Goal: Information Seeking & Learning: Learn about a topic

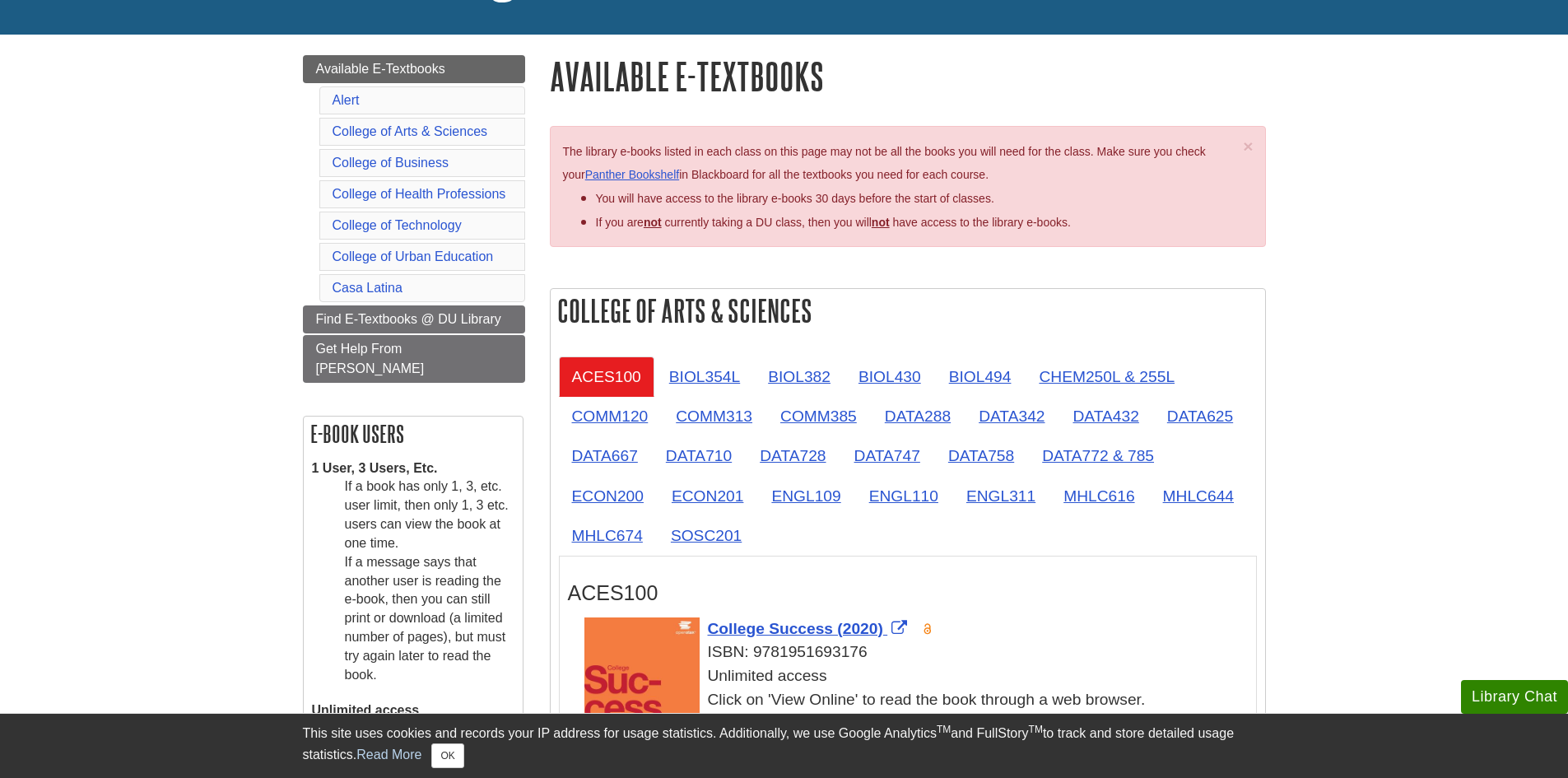
scroll to position [164, 0]
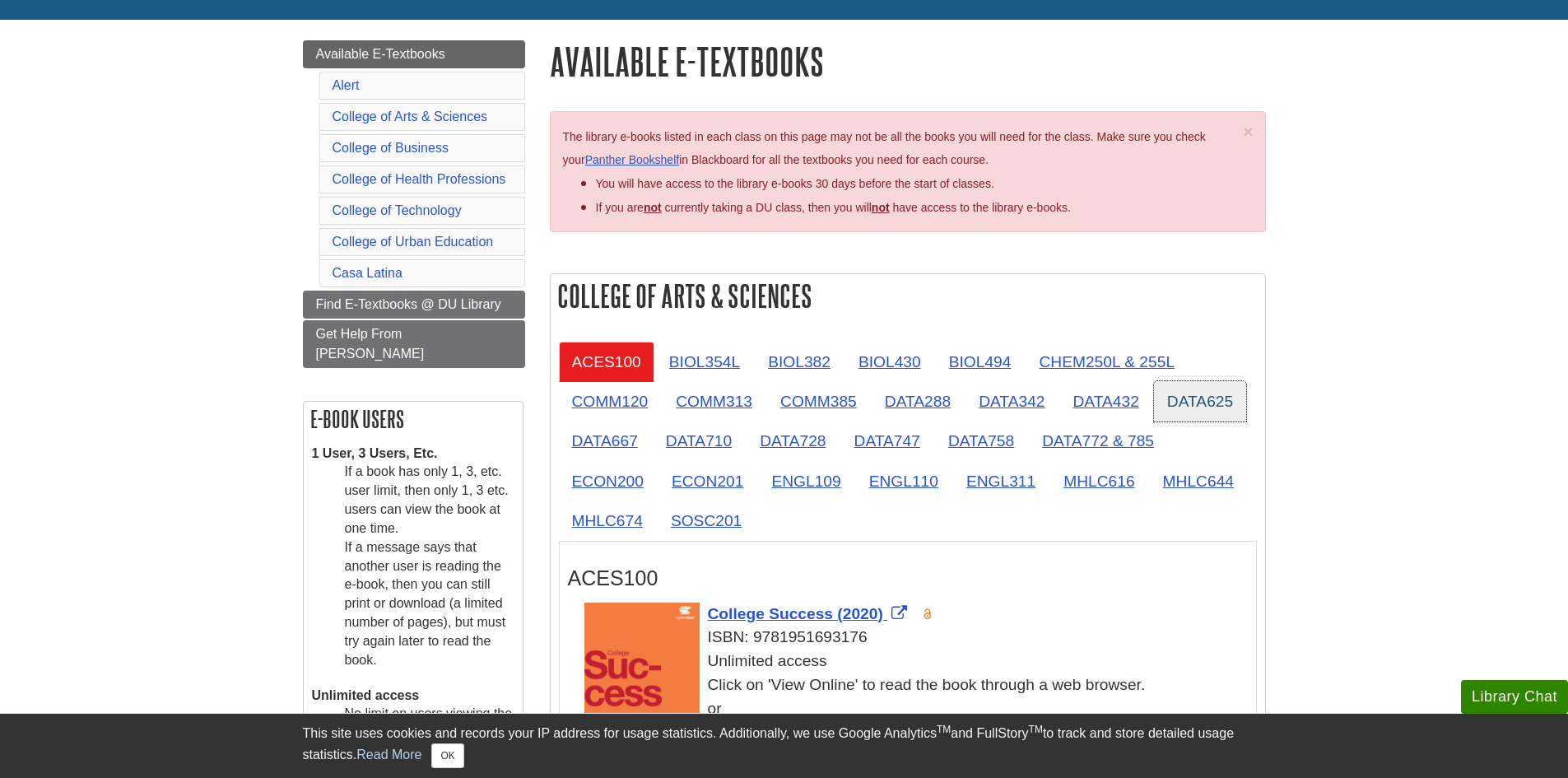
click at [1187, 398] on link "DATA625" at bounding box center [1200, 401] width 93 height 40
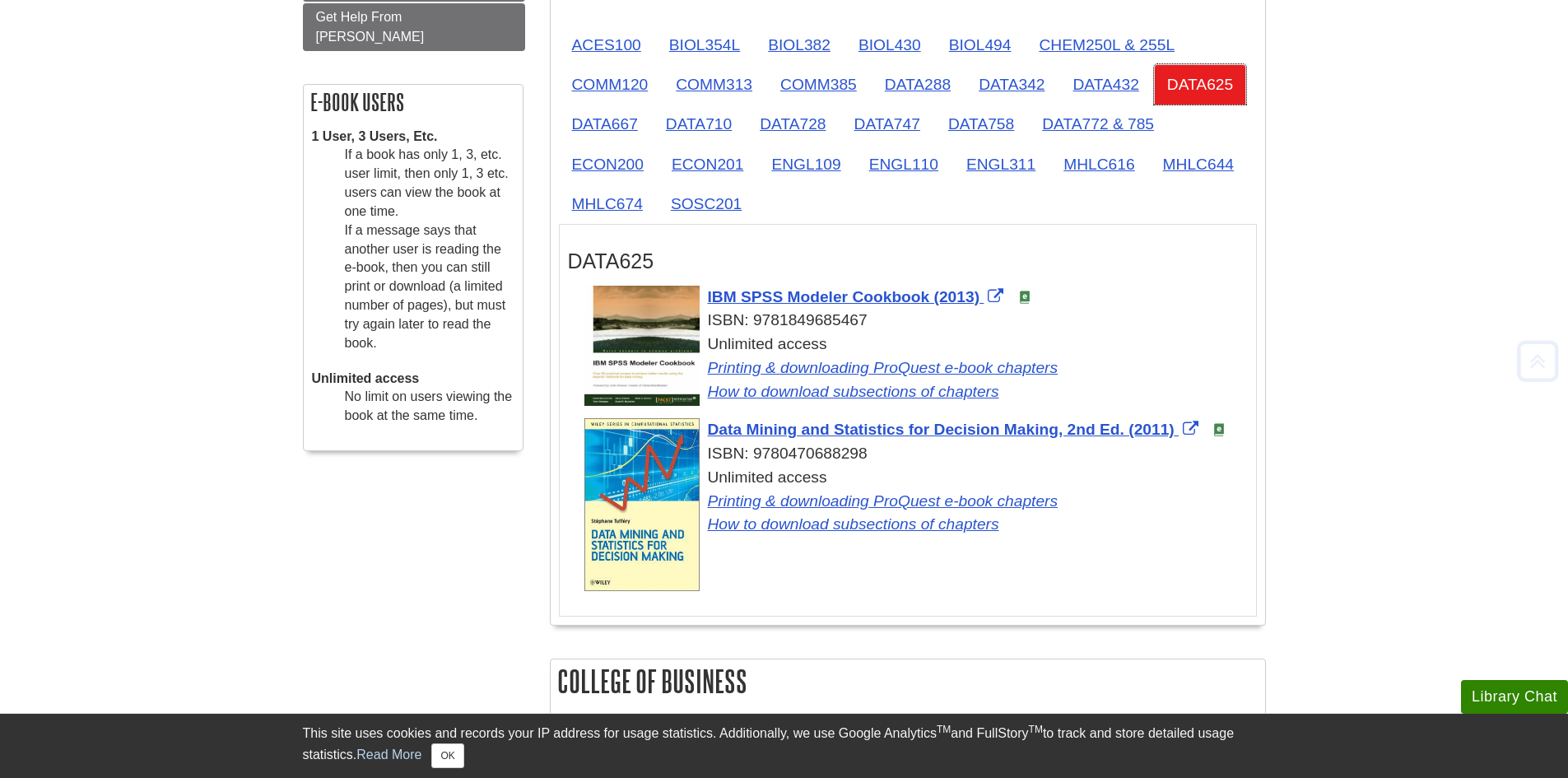
scroll to position [494, 0]
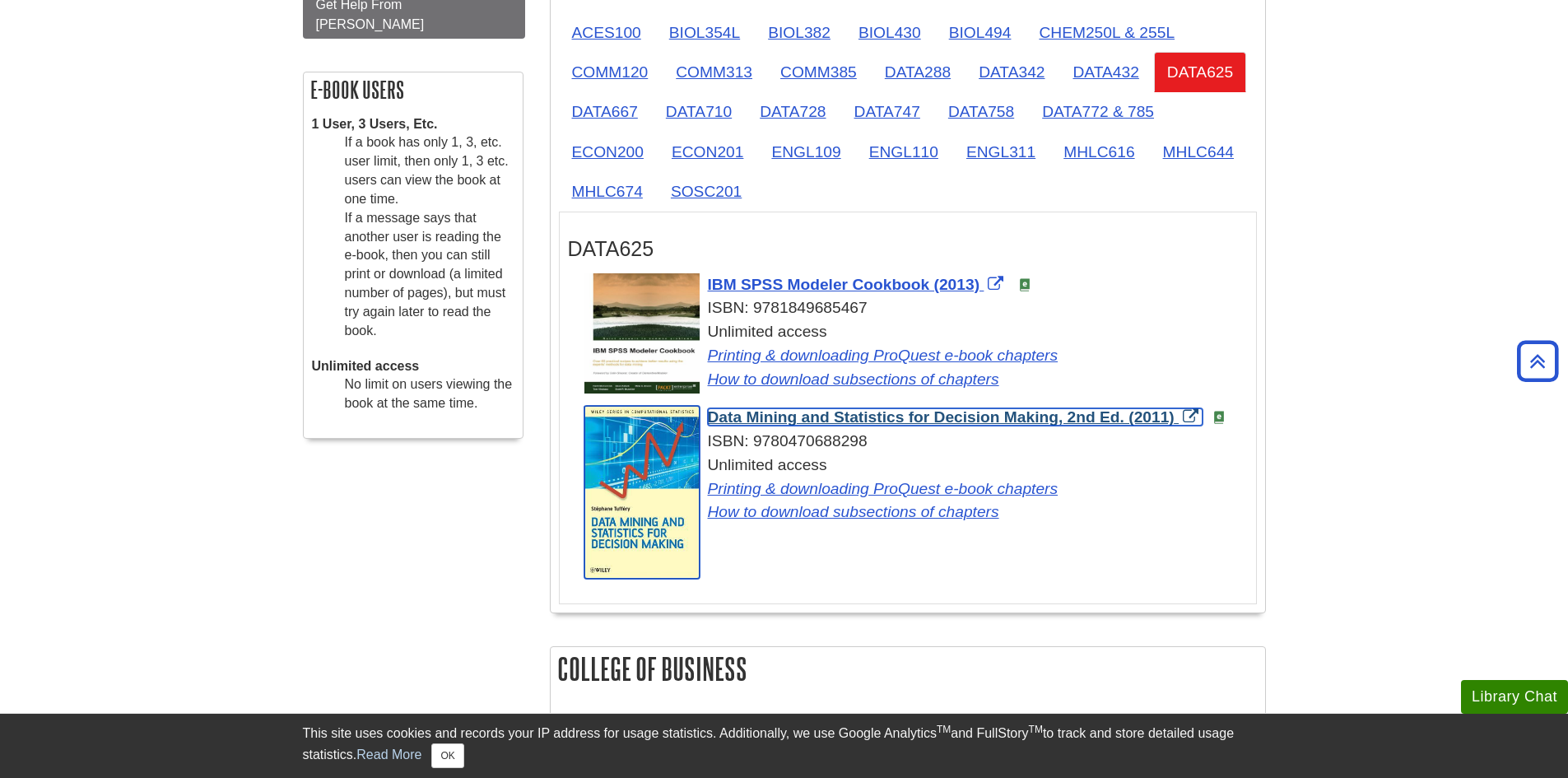
click at [962, 413] on span "Data Mining and Statistics for Decision Making, 2nd Ed. (2011)" at bounding box center [942, 416] width 467 height 17
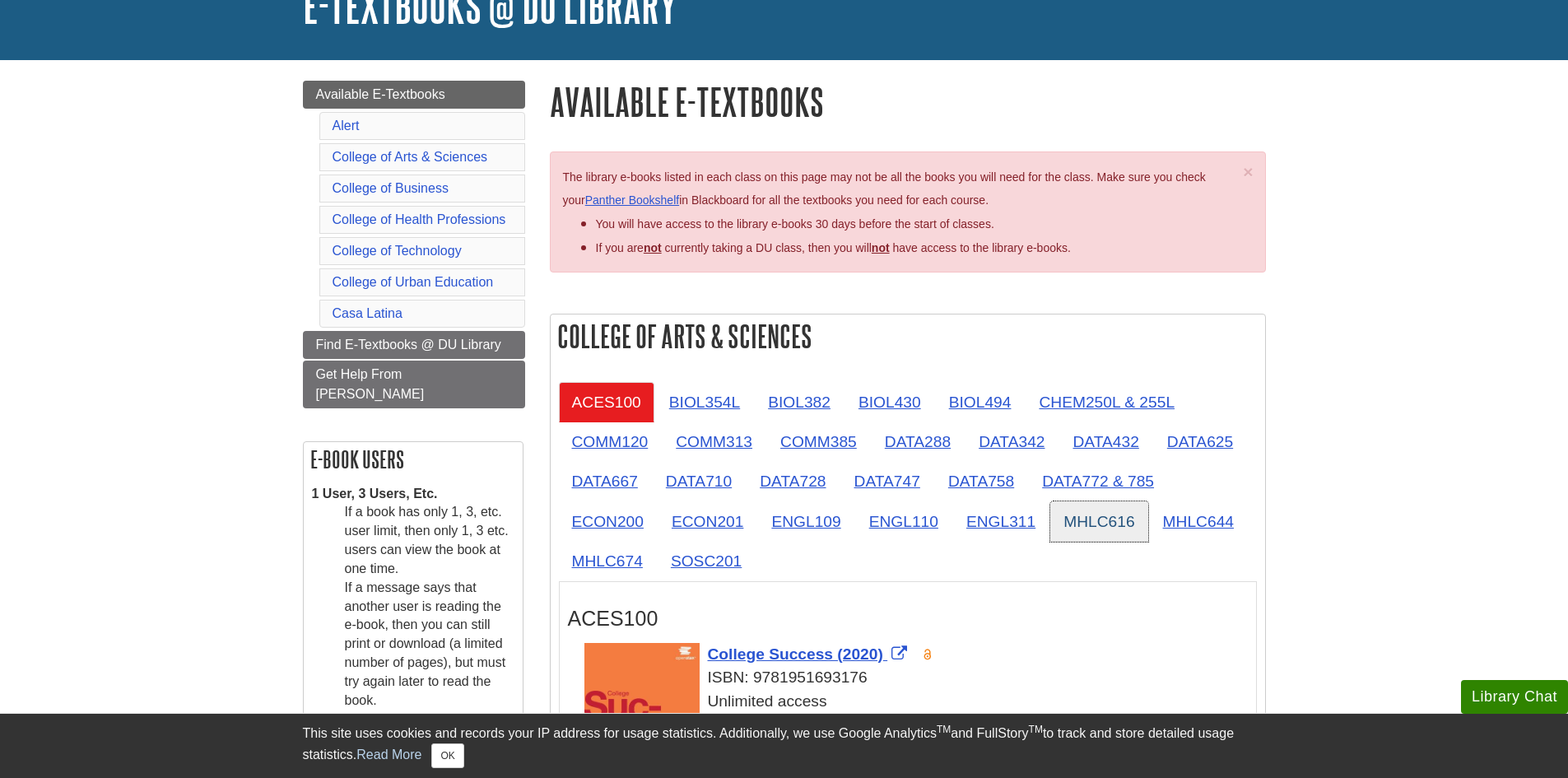
scroll to position [164, 0]
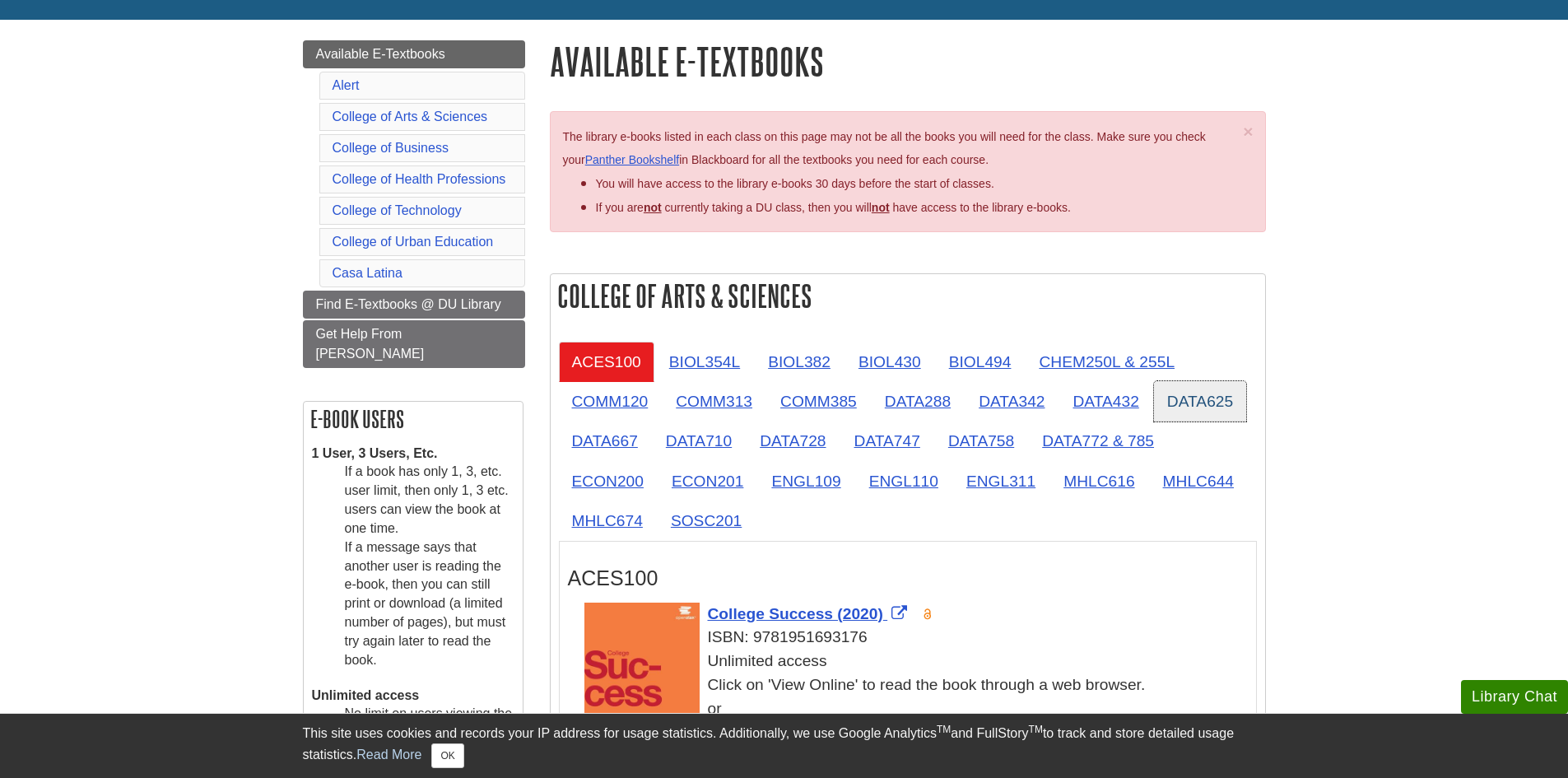
click at [1184, 400] on link "DATA625" at bounding box center [1200, 401] width 93 height 40
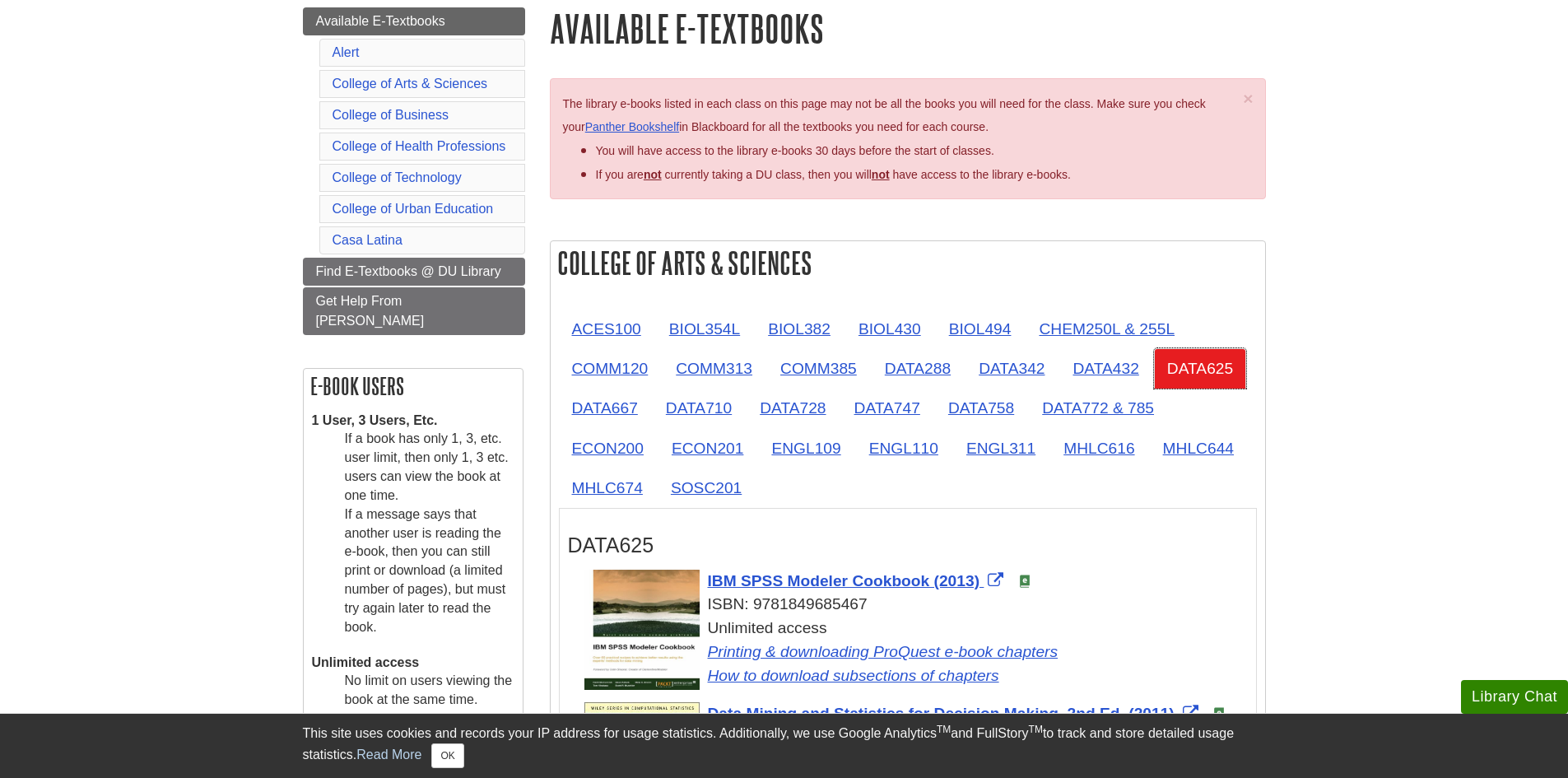
scroll to position [411, 0]
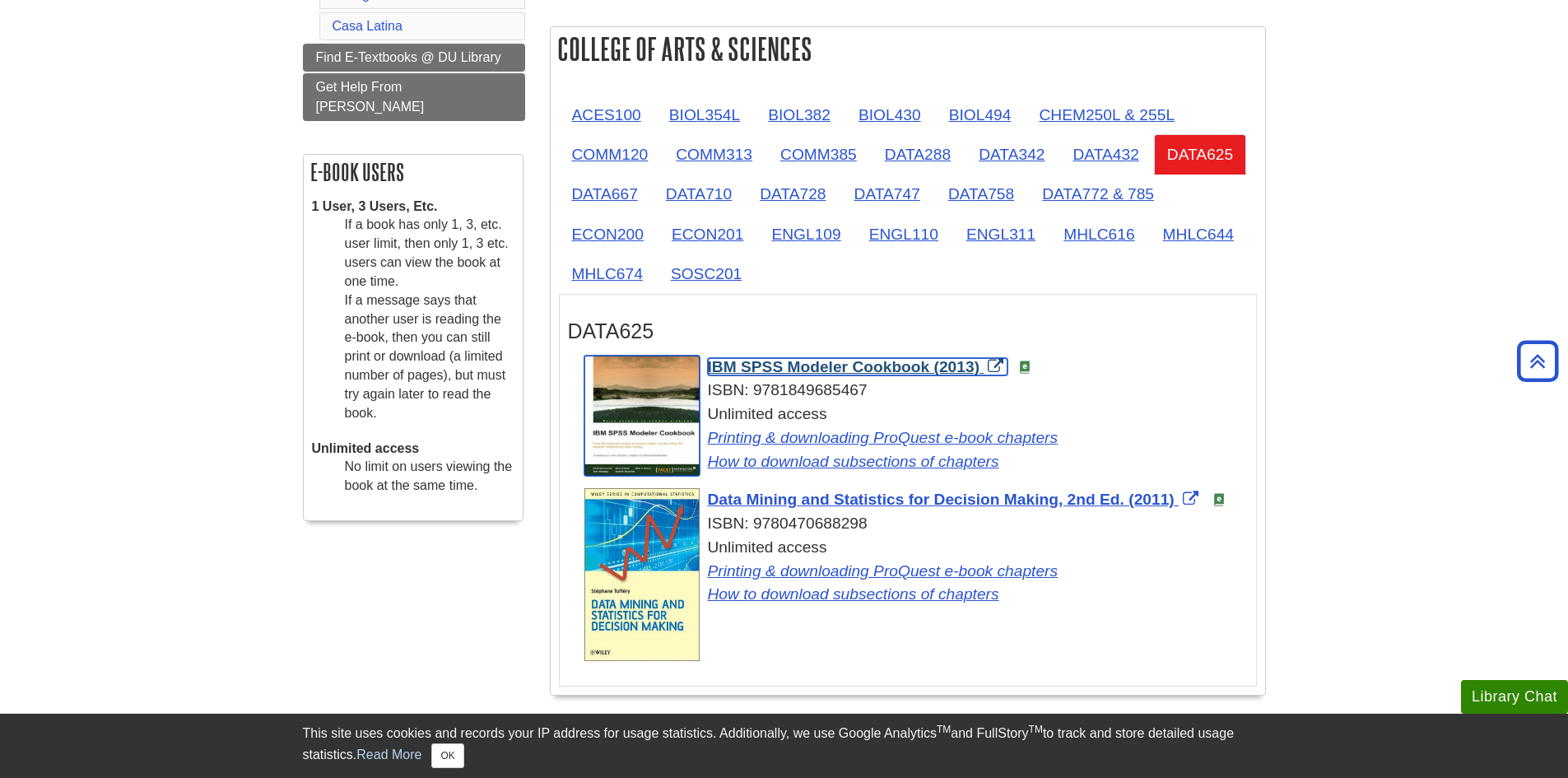
click at [830, 362] on span "IBM SPSS Modeler Cookbook (2013)" at bounding box center [844, 367] width 272 height 17
